Goal: Task Accomplishment & Management: Complete application form

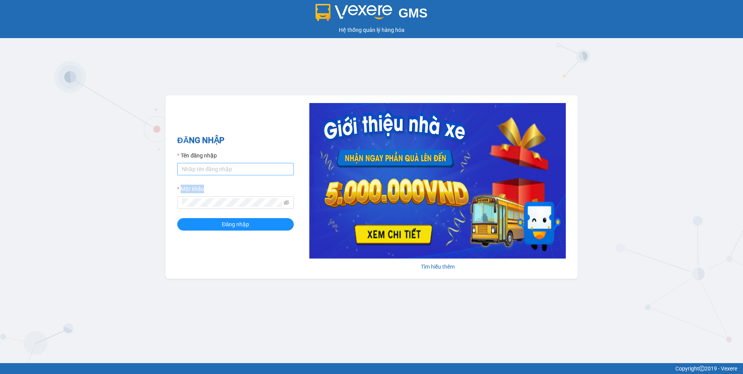
click at [253, 168] on form "Tên đăng nhập Mật khẩu Đăng nhập" at bounding box center [235, 190] width 117 height 79
click at [253, 167] on input "Tên đăng nhập" at bounding box center [235, 169] width 117 height 12
drag, startPoint x: 201, startPoint y: 168, endPoint x: 180, endPoint y: 168, distance: 21.0
click at [180, 168] on input "thuytien.namhailimo" at bounding box center [235, 169] width 117 height 12
type input "lehoangvi.namhailimo"
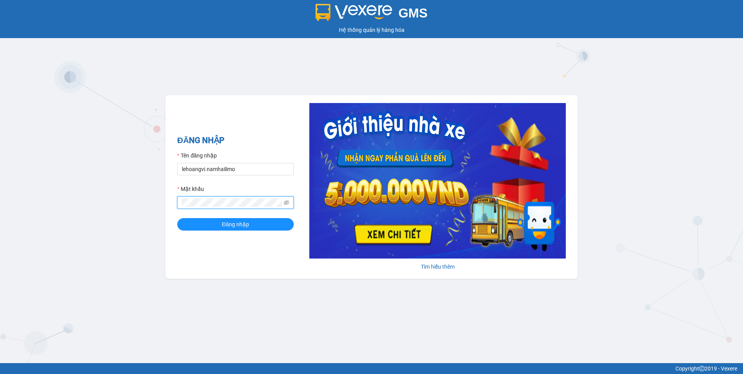
click at [177, 218] on button "Đăng nhập" at bounding box center [235, 224] width 117 height 12
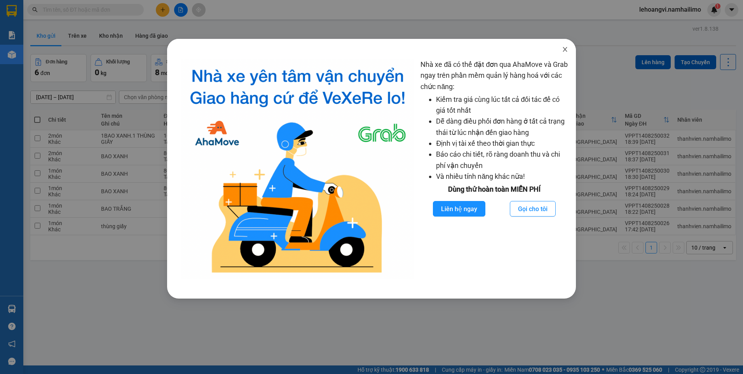
click at [570, 49] on span "Close" at bounding box center [565, 50] width 22 height 22
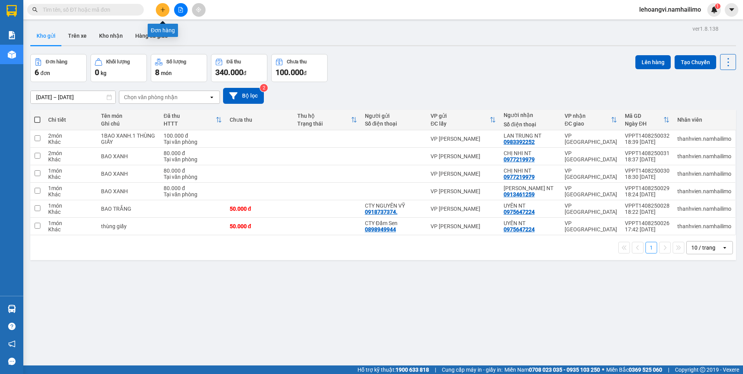
drag, startPoint x: 166, startPoint y: 10, endPoint x: 164, endPoint y: 19, distance: 9.5
click at [165, 18] on div "Kết quả tìm kiếm ( 0 ) Bộ lọc No Data lehoangvi.namhailimo 1" at bounding box center [371, 9] width 743 height 19
click at [163, 10] on icon "plus" at bounding box center [162, 9] width 5 height 5
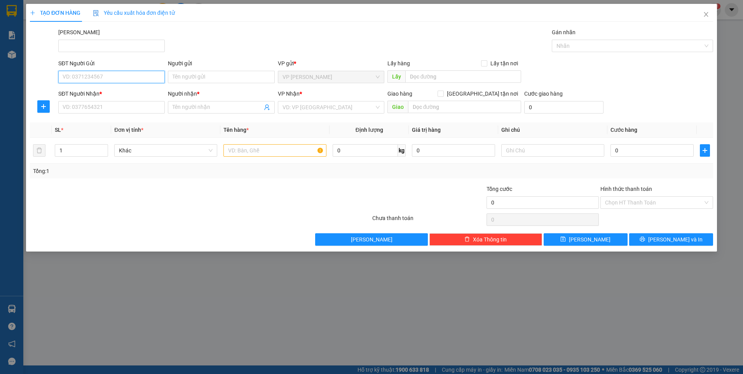
click at [144, 73] on input "SĐT Người Gửi" at bounding box center [111, 77] width 107 height 12
click at [141, 77] on input "SĐT Người Gửi" at bounding box center [111, 77] width 107 height 12
type input "0935151395"
click at [120, 89] on div "0935151395 - [PERSON_NAME]" at bounding box center [111, 92] width 97 height 9
type input "[PERSON_NAME]"
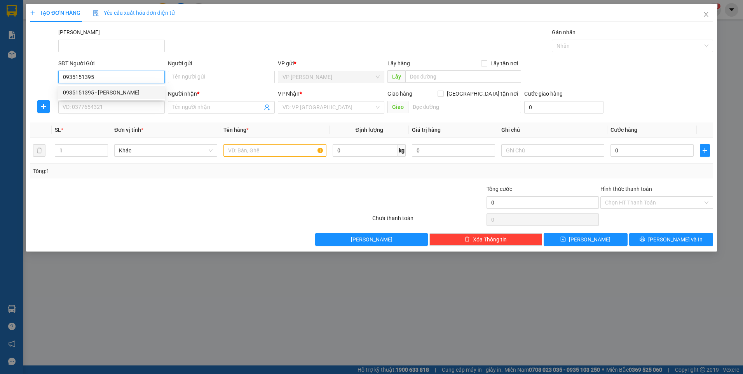
type input "0937008726"
type input "[PERSON_NAME]"
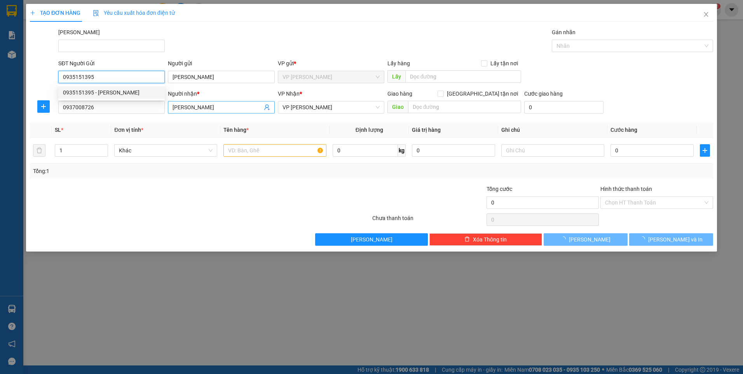
type input "20.000"
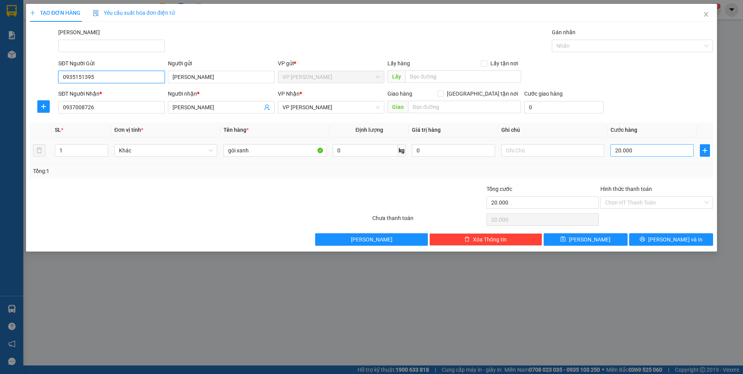
type input "0935151395"
click at [635, 151] on input "20.000" at bounding box center [652, 150] width 83 height 12
type input "3"
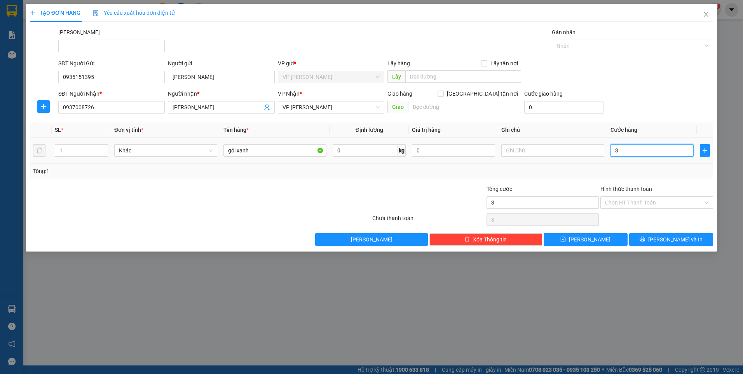
type input "30"
type input "30.000"
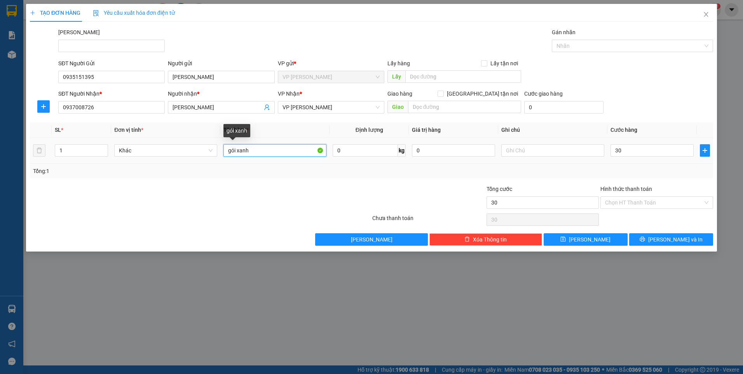
type input "30.000"
click at [271, 151] on input "gói xanh" at bounding box center [275, 150] width 103 height 12
type input "g"
type input "bịch trắng"
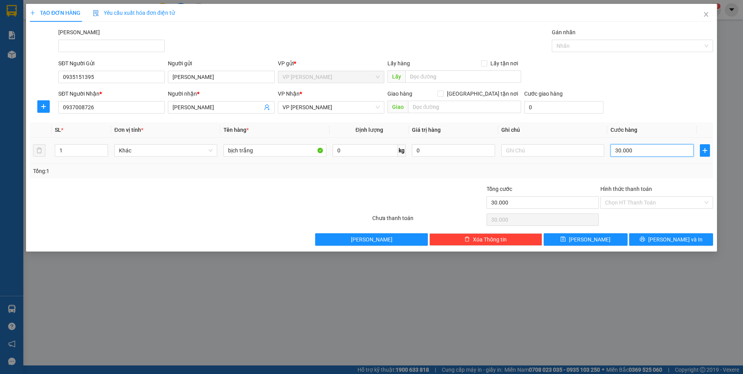
click at [644, 150] on input "30.000" at bounding box center [652, 150] width 83 height 12
drag, startPoint x: 651, startPoint y: 168, endPoint x: 657, endPoint y: 210, distance: 42.5
click at [652, 171] on div "Tổng: 1" at bounding box center [371, 171] width 677 height 9
click at [659, 203] on input "Hình thức thanh toán" at bounding box center [654, 203] width 98 height 12
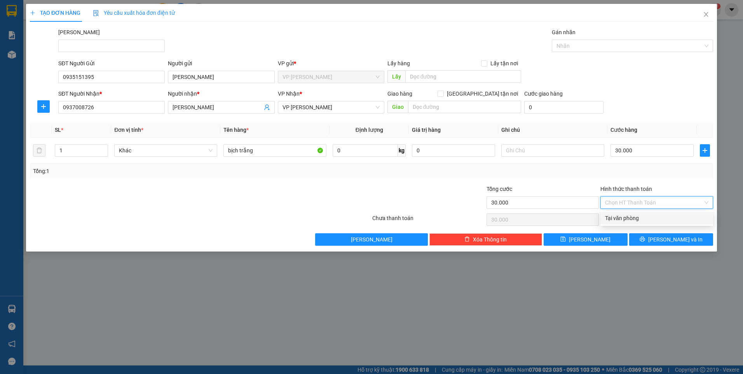
click at [659, 215] on div "Tại văn phòng" at bounding box center [656, 218] width 103 height 9
type input "0"
click at [676, 236] on span "[PERSON_NAME] và In" at bounding box center [676, 239] width 54 height 9
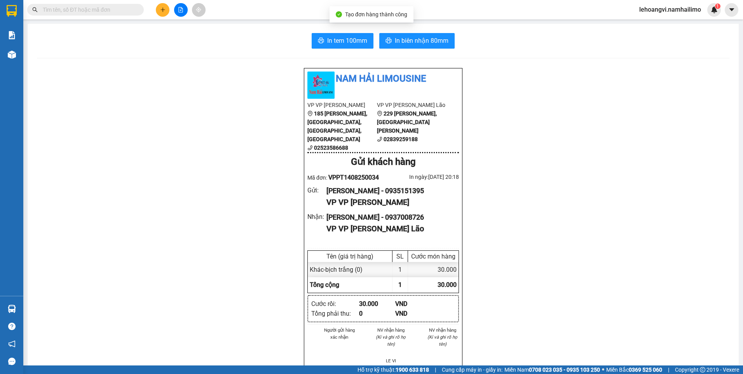
drag, startPoint x: 633, startPoint y: 290, endPoint x: 487, endPoint y: 164, distance: 193.0
click at [626, 286] on div "Nam Hải Limousine VP VP [PERSON_NAME] 185 [PERSON_NAME], [GEOGRAPHIC_DATA], [PE…" at bounding box center [383, 378] width 693 height 621
click at [430, 39] on span "In biên nhận 80mm" at bounding box center [422, 41] width 54 height 10
